Goal: Find specific page/section: Find specific page/section

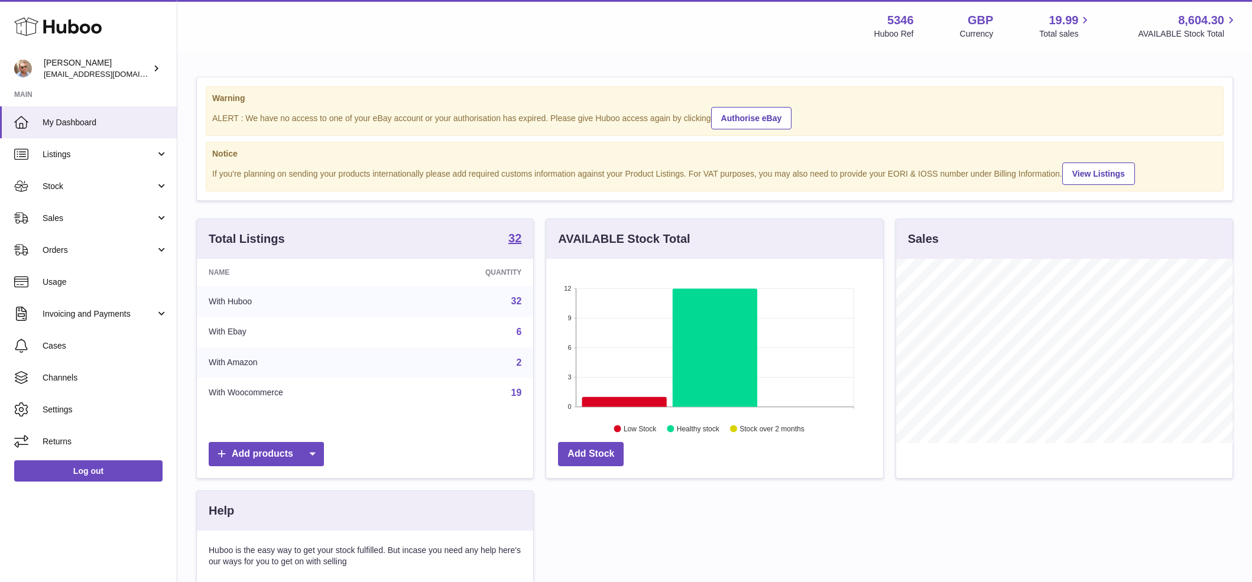
scroll to position [184, 337]
click at [85, 224] on span "Sales" at bounding box center [99, 218] width 113 height 11
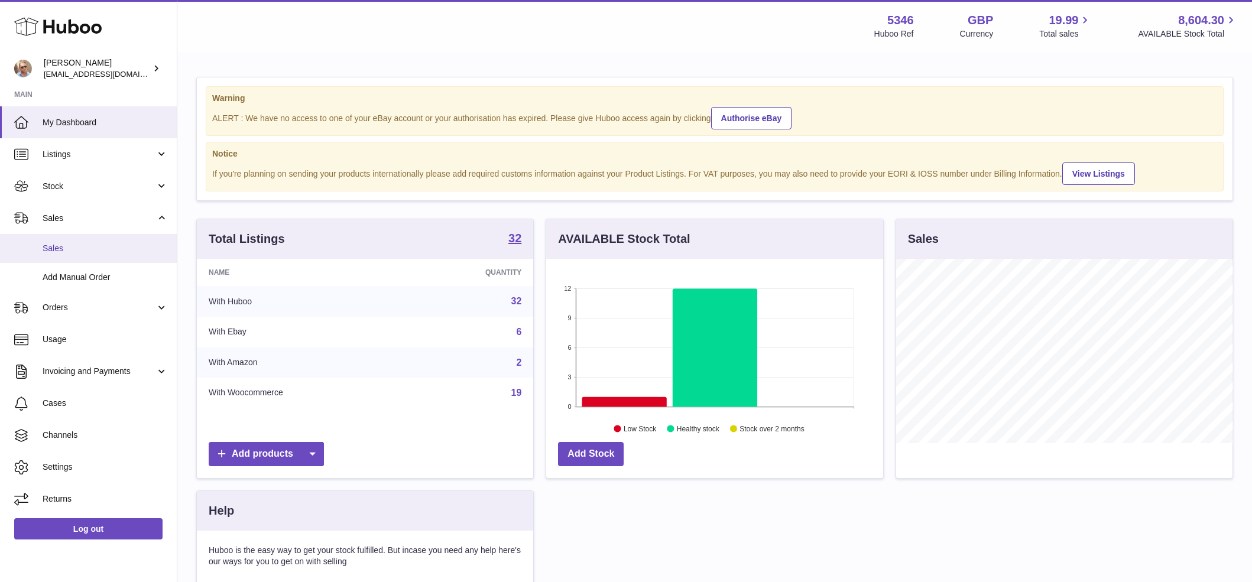
click at [89, 256] on link "Sales" at bounding box center [88, 248] width 177 height 29
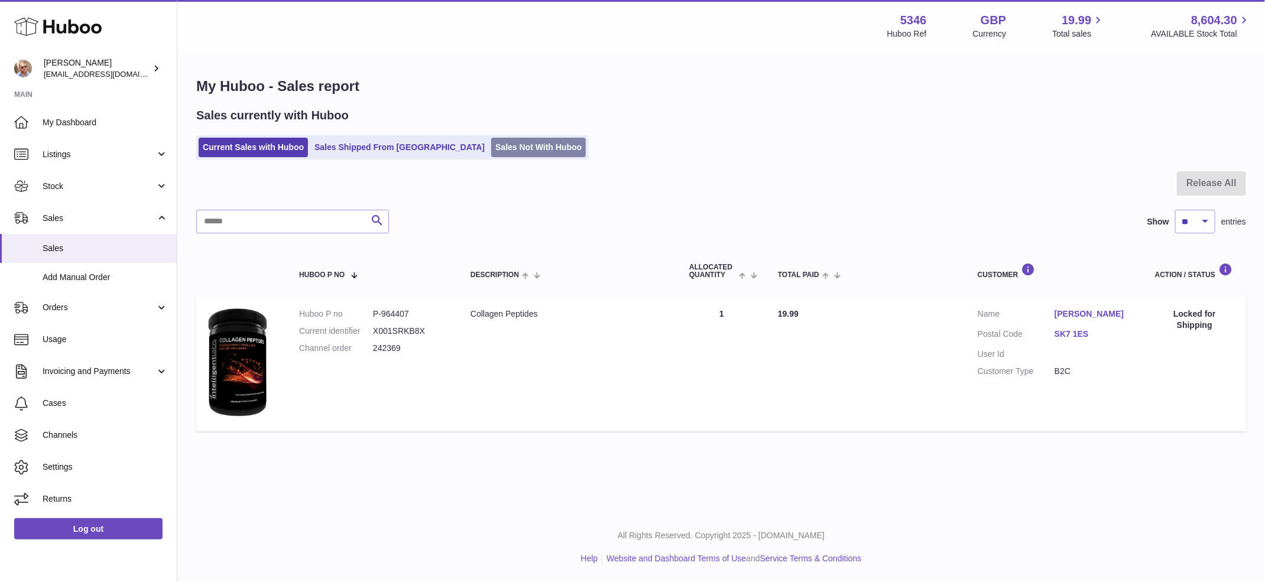
click at [491, 151] on link "Sales Not With Huboo" at bounding box center [538, 148] width 95 height 20
